Goal: Information Seeking & Learning: Learn about a topic

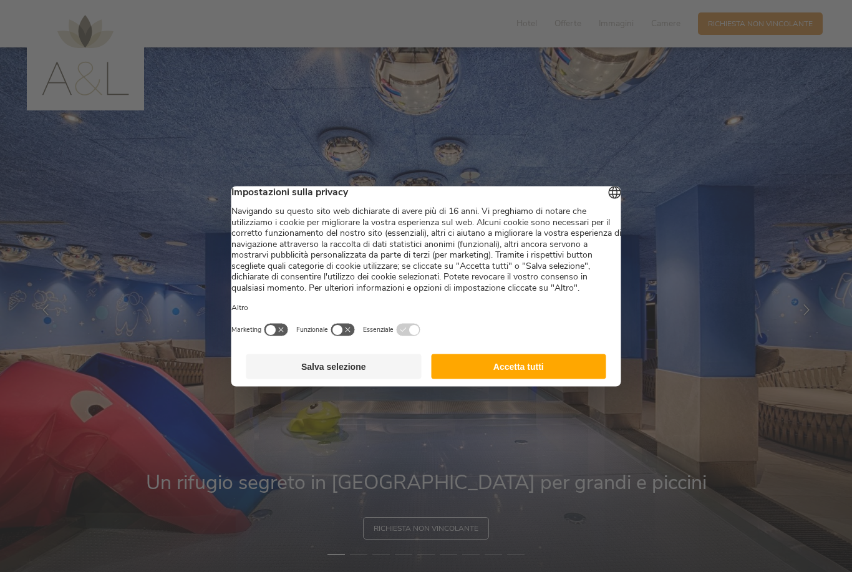
click at [534, 371] on button "Accetta tutti" at bounding box center [518, 366] width 175 height 25
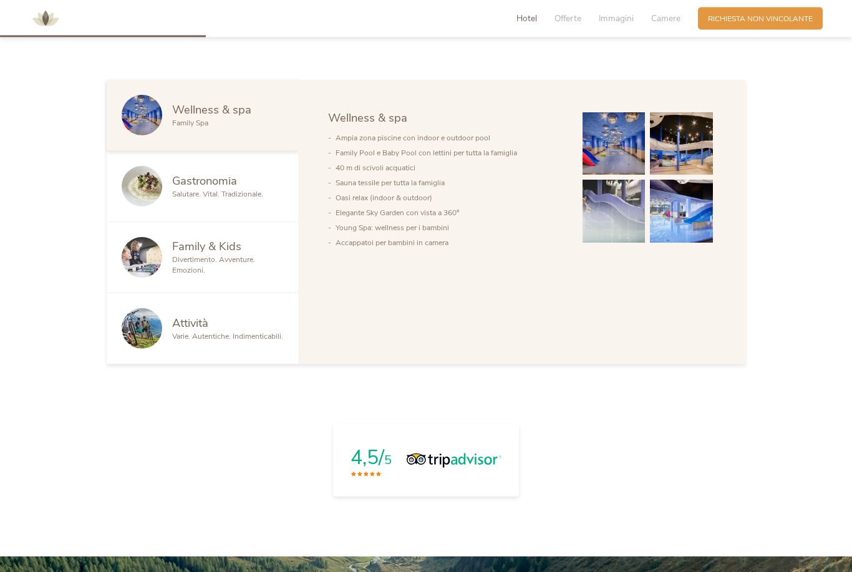
scroll to position [773, 0]
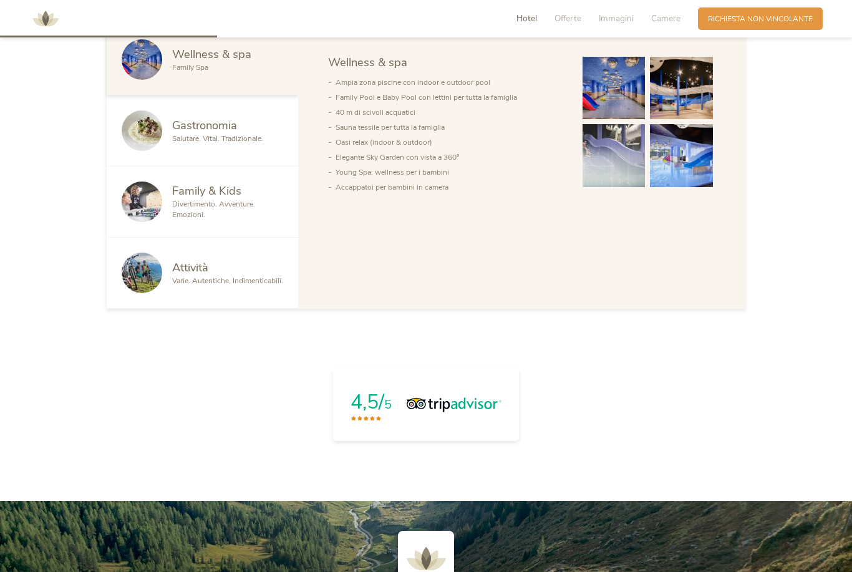
click at [182, 275] on span "Attività" at bounding box center [190, 268] width 36 height 16
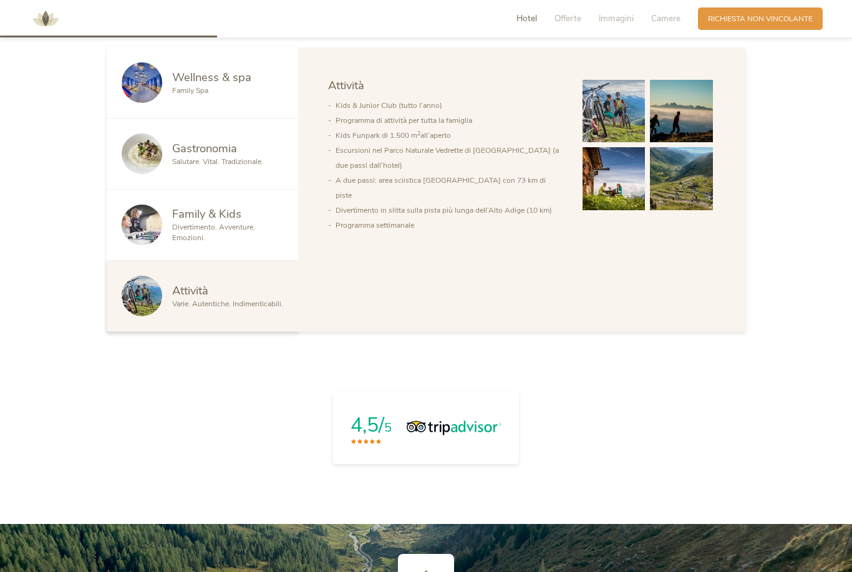
scroll to position [738, 0]
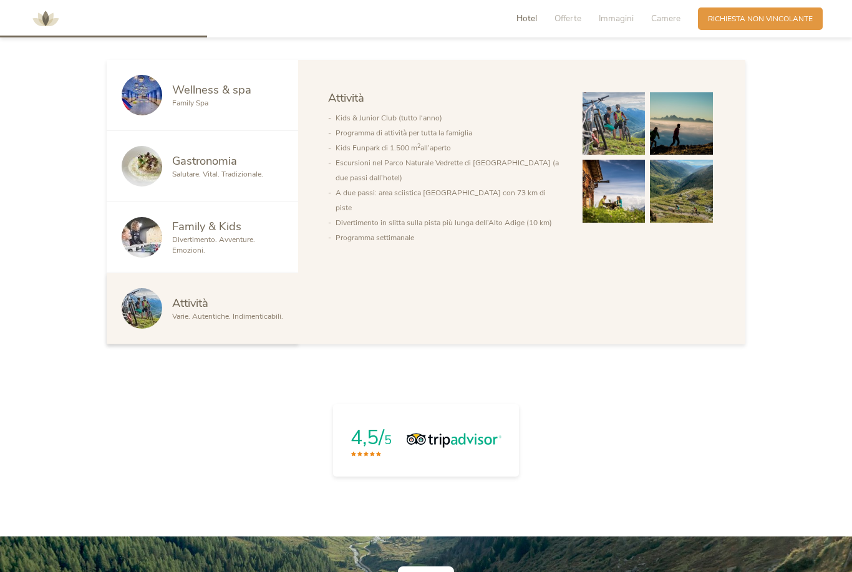
click at [156, 115] on img at bounding box center [142, 95] width 41 height 41
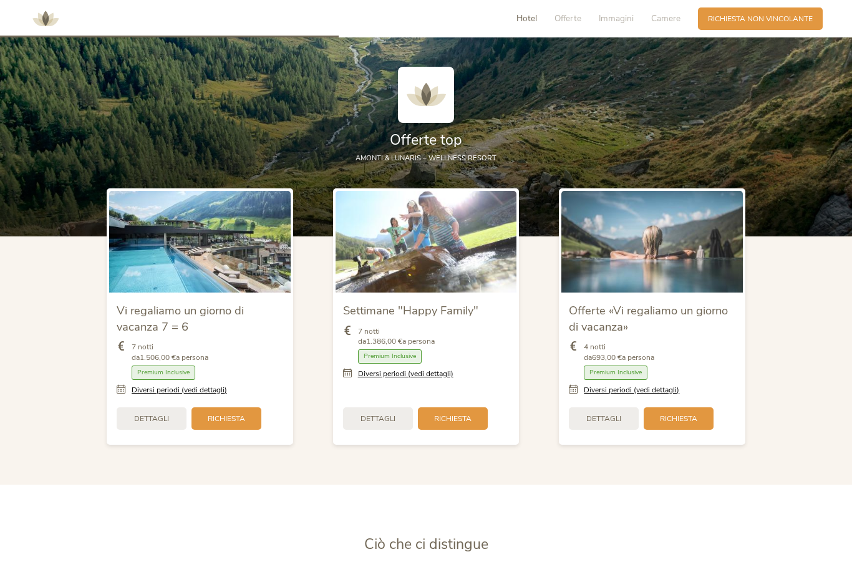
scroll to position [1257, 0]
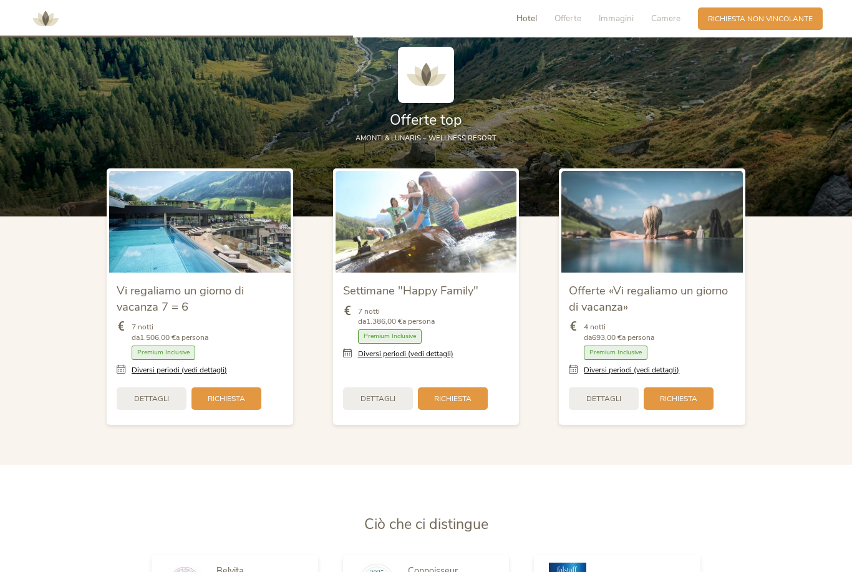
click at [148, 249] on img at bounding box center [200, 222] width 182 height 102
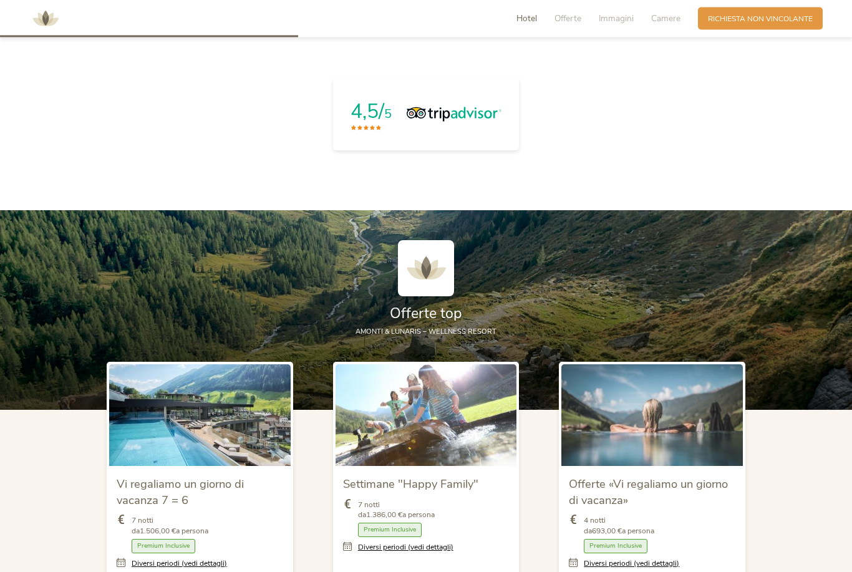
scroll to position [1064, 0]
click at [190, 304] on div at bounding box center [426, 272] width 639 height 64
click at [187, 279] on div at bounding box center [426, 272] width 639 height 64
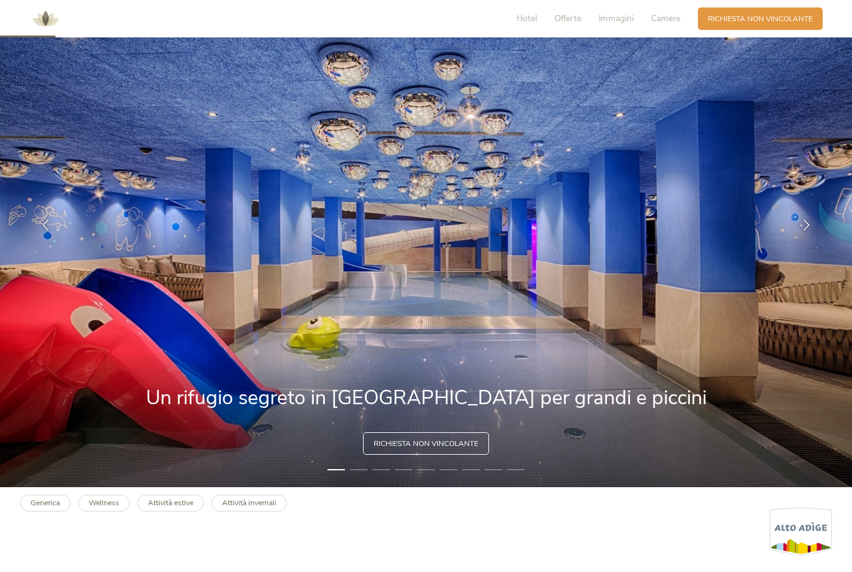
scroll to position [0, 0]
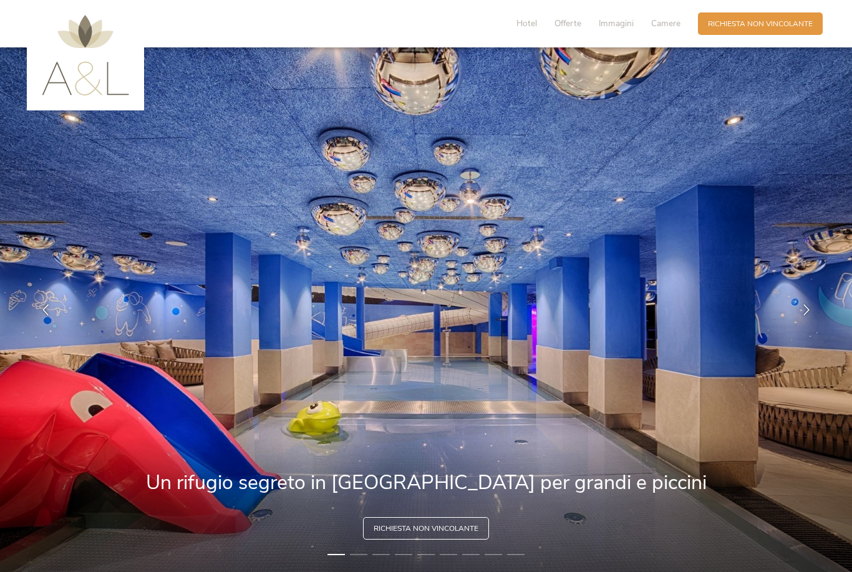
click at [529, 28] on span "Hotel" at bounding box center [527, 23] width 21 height 12
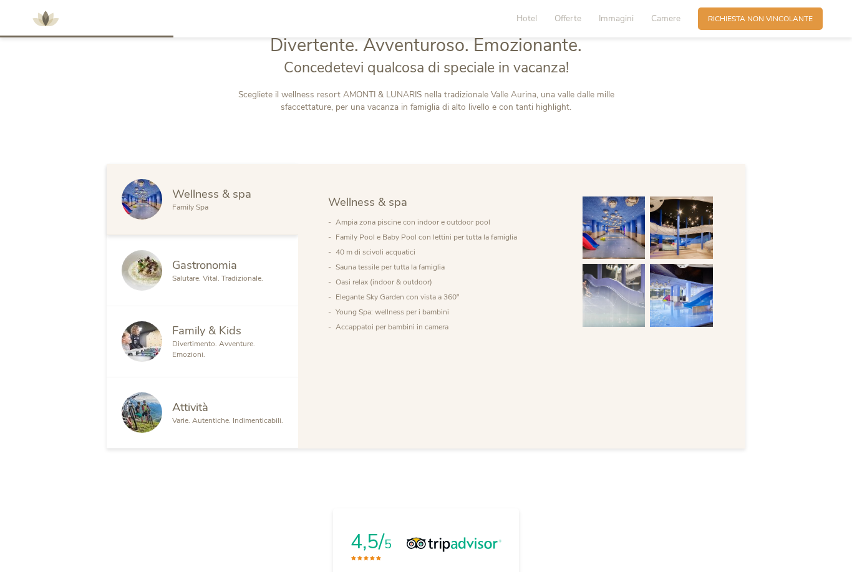
scroll to position [656, 0]
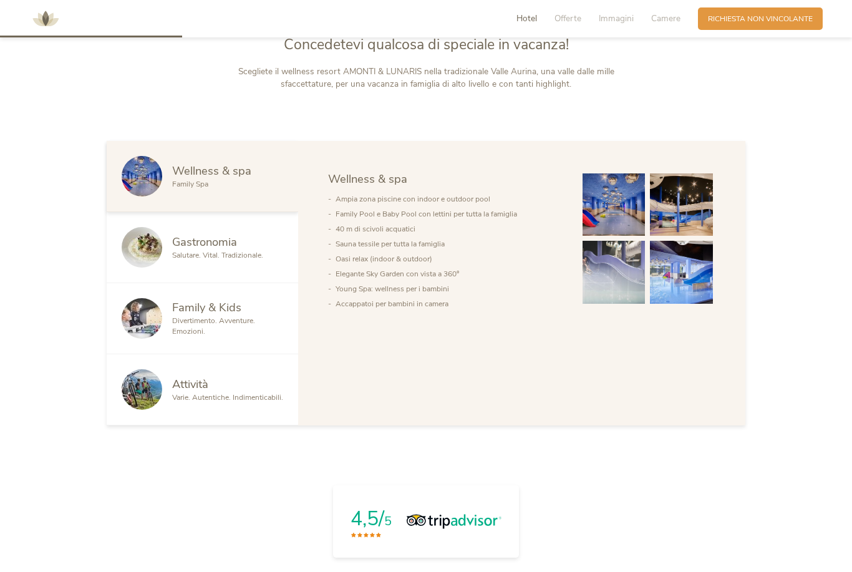
click at [197, 178] on span "Wellness & spa" at bounding box center [211, 171] width 79 height 16
click at [172, 410] on div at bounding box center [147, 389] width 51 height 41
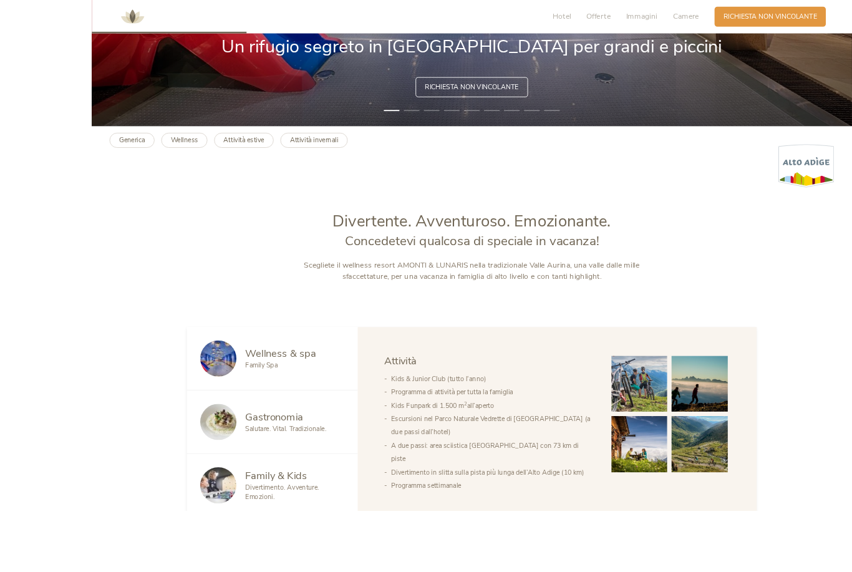
scroll to position [618, 0]
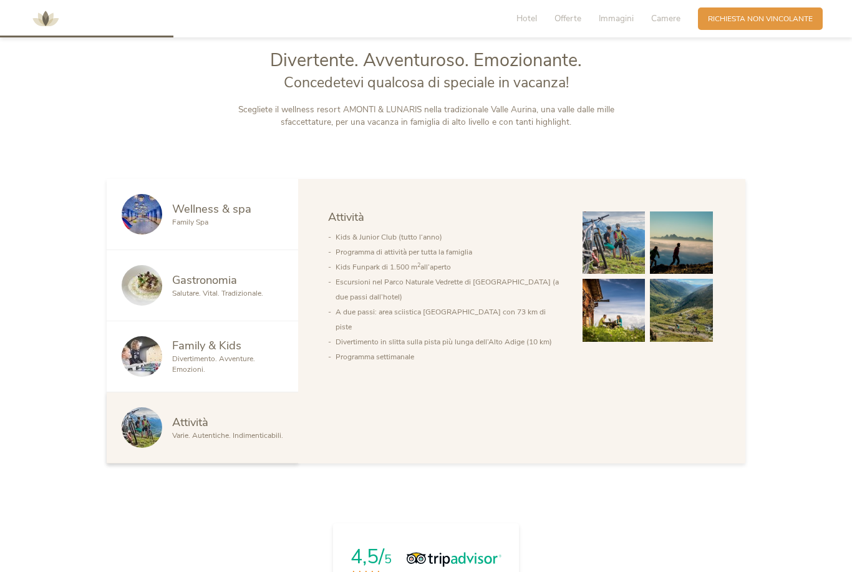
click at [166, 306] on div at bounding box center [147, 285] width 51 height 41
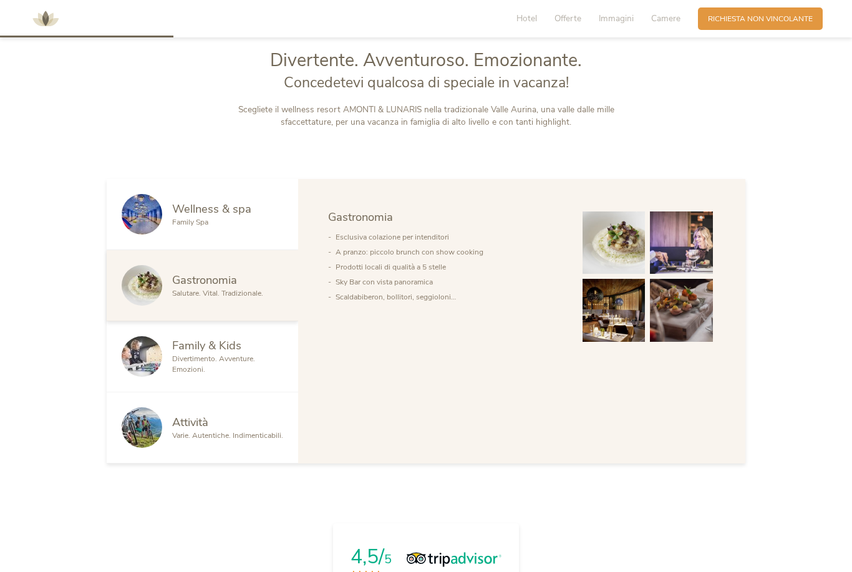
click at [160, 235] on img at bounding box center [142, 214] width 41 height 41
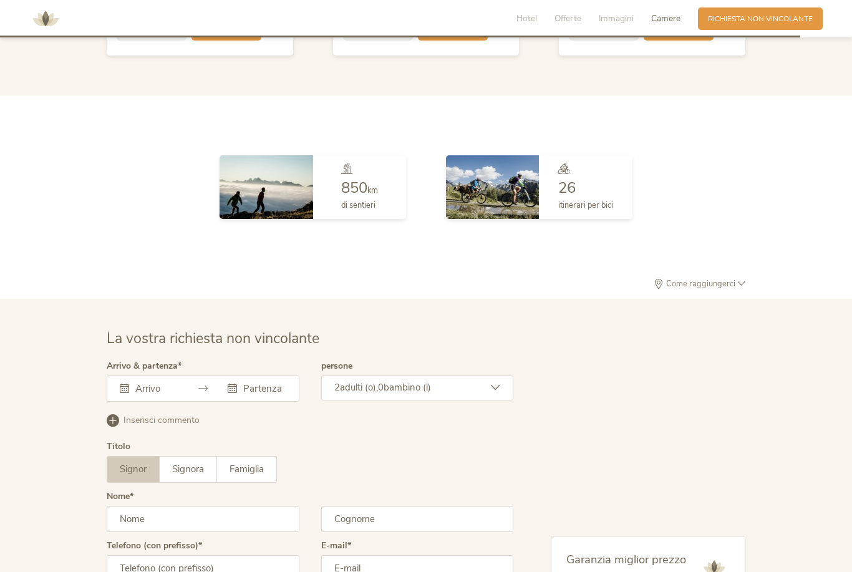
scroll to position [2851, 0]
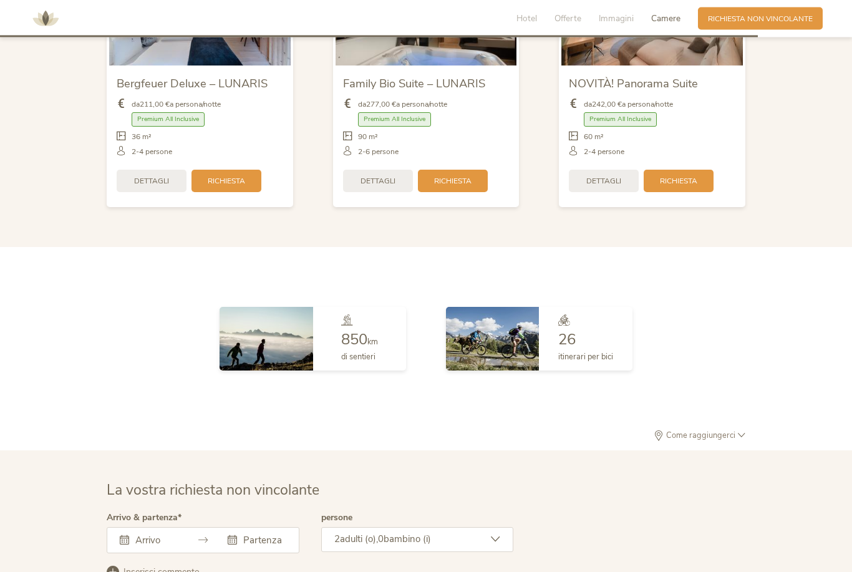
click at [736, 441] on span "Come raggiungerci" at bounding box center [701, 436] width 74 height 8
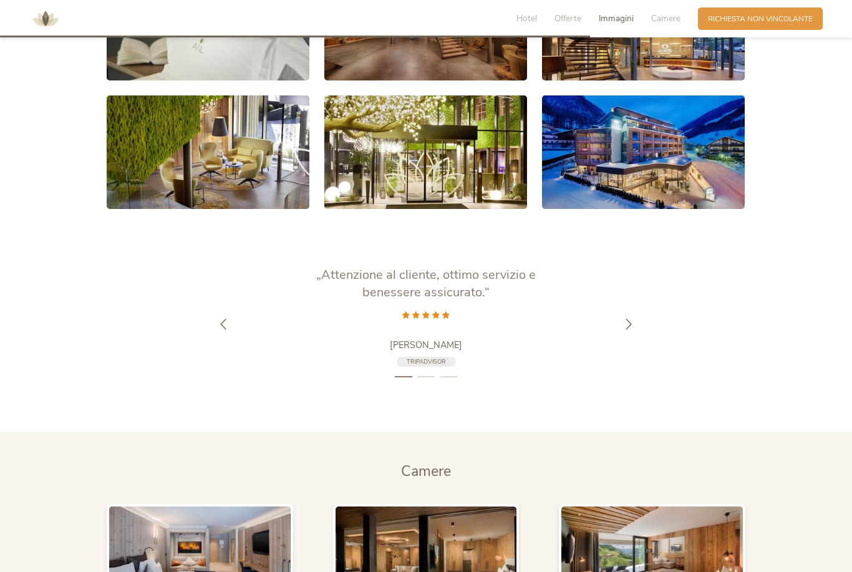
scroll to position [1928, 0]
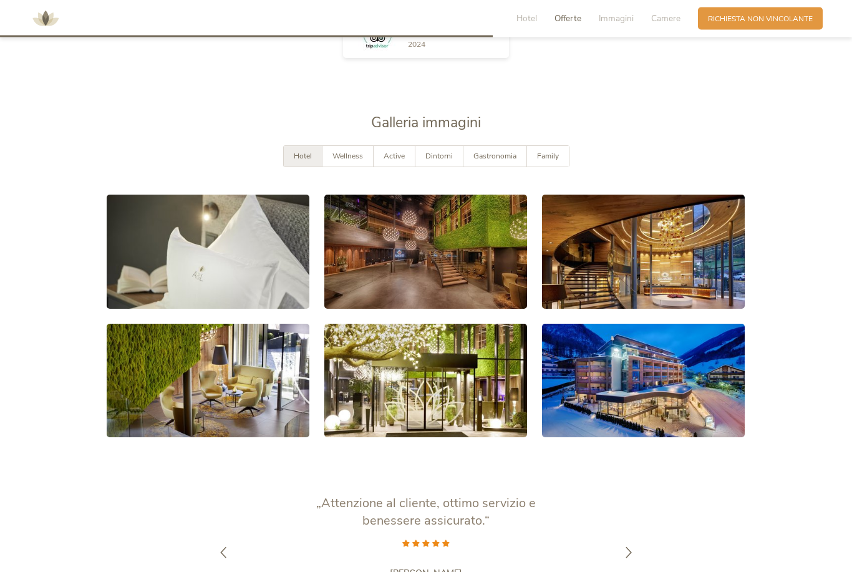
click at [340, 167] on div "Wellness" at bounding box center [348, 157] width 51 height 21
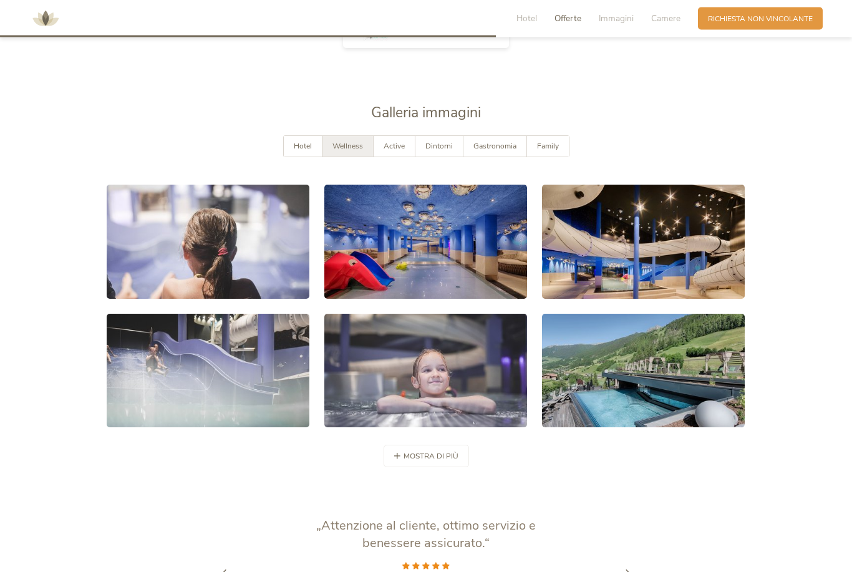
scroll to position [1945, 0]
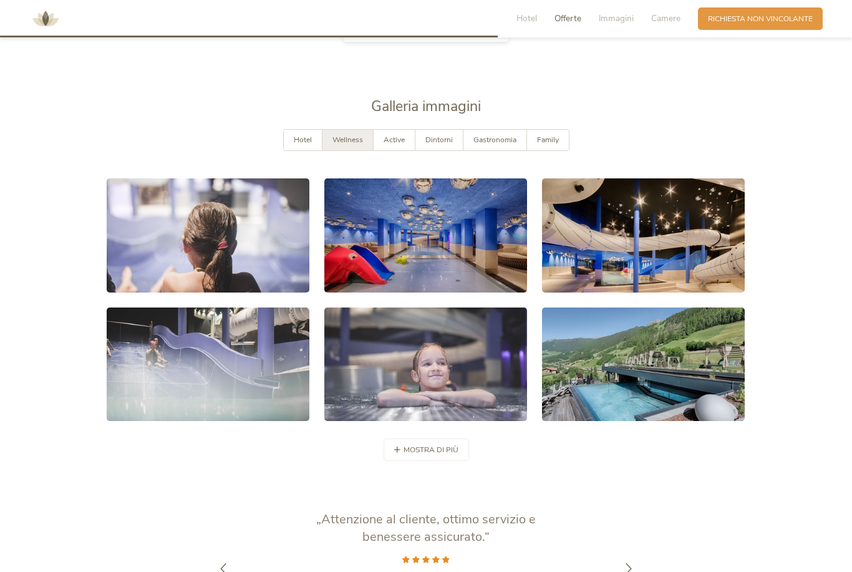
click at [150, 368] on link at bounding box center [208, 365] width 203 height 114
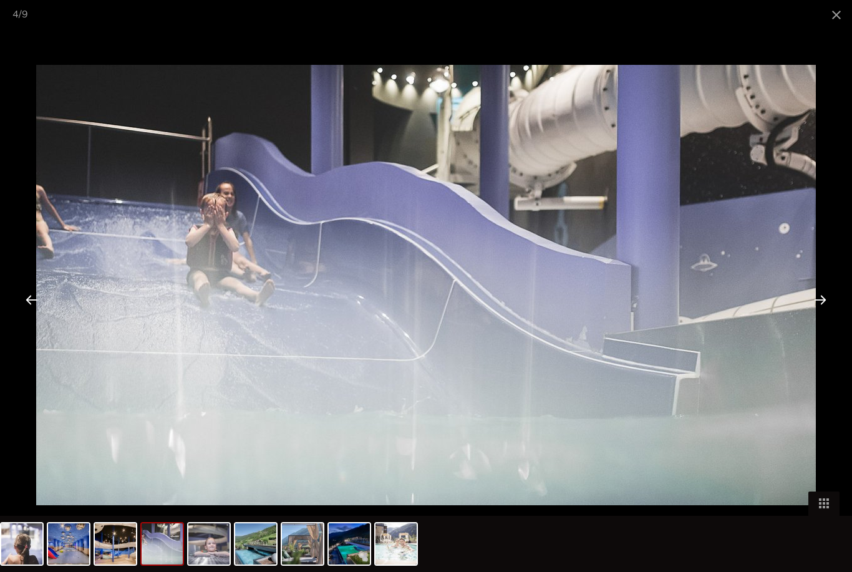
click at [839, 17] on span at bounding box center [836, 14] width 31 height 29
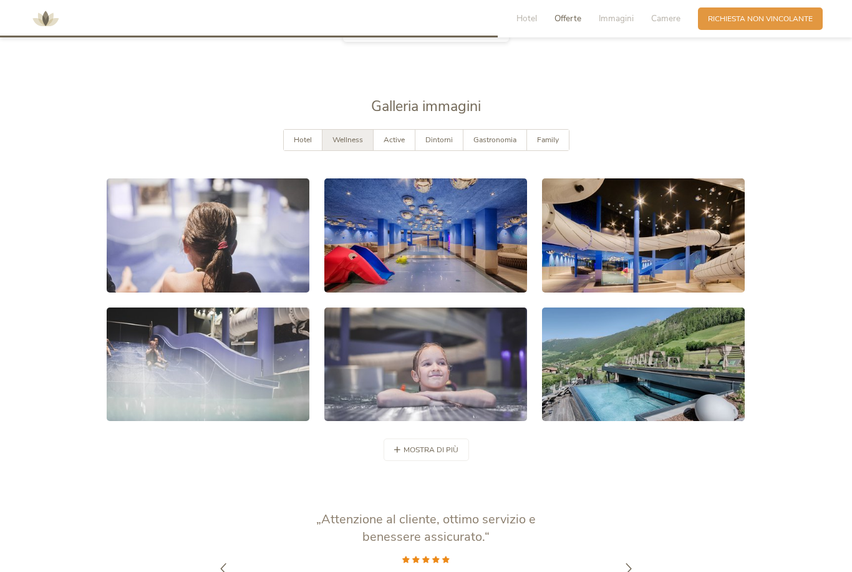
click at [394, 145] on span "Active" at bounding box center [394, 140] width 21 height 10
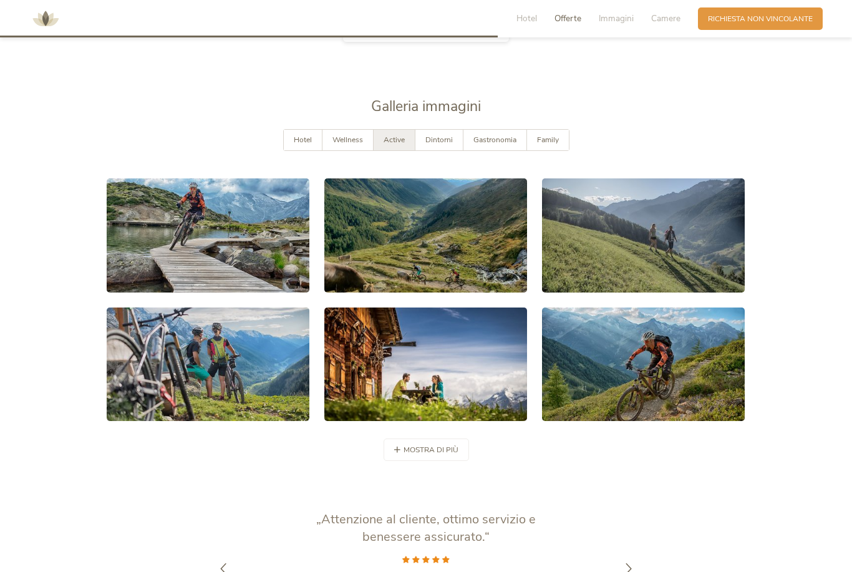
click at [432, 145] on span "Dintorni" at bounding box center [439, 140] width 27 height 10
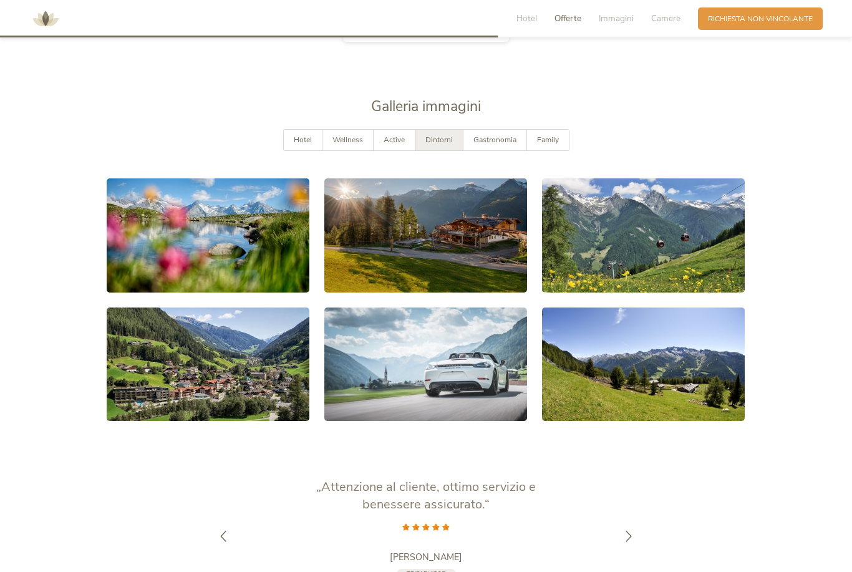
click at [488, 145] on span "Gastronomia" at bounding box center [495, 140] width 43 height 10
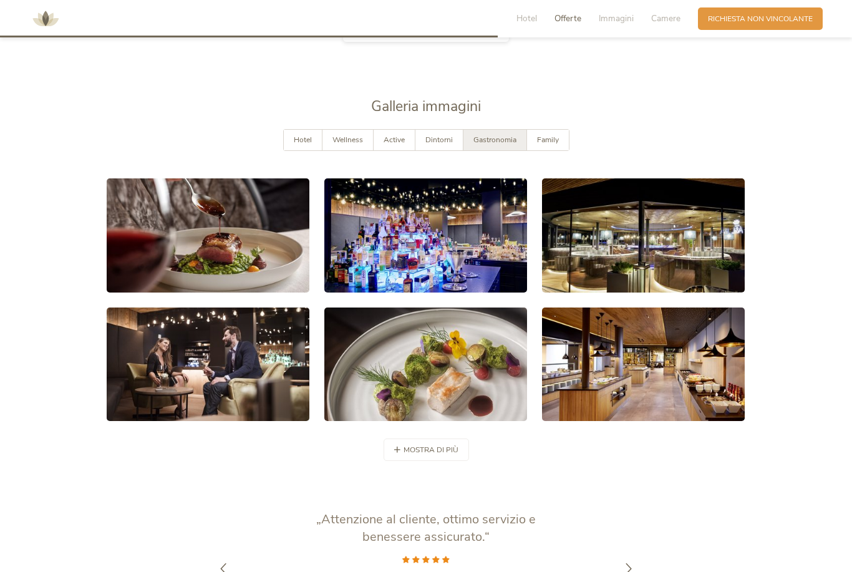
click at [547, 145] on span "Family" at bounding box center [548, 140] width 22 height 10
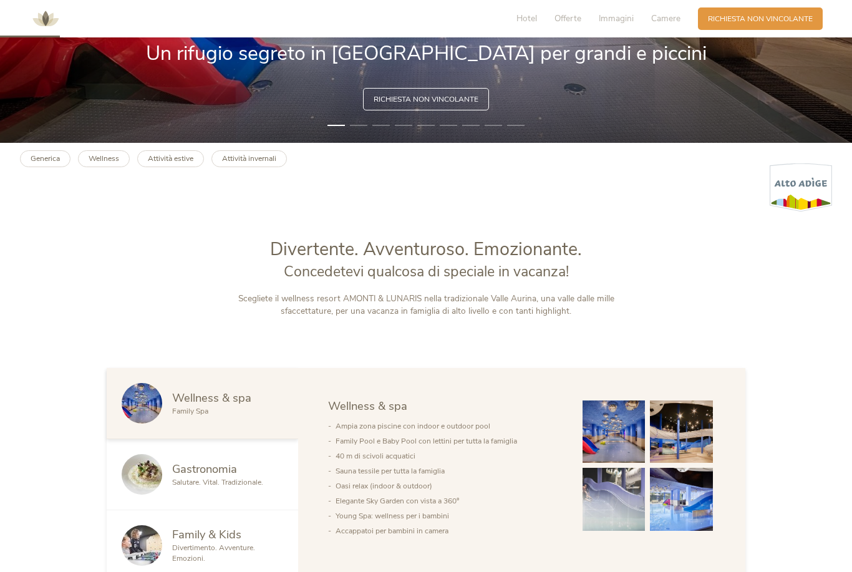
scroll to position [0, 0]
